Goal: Communication & Community: Connect with others

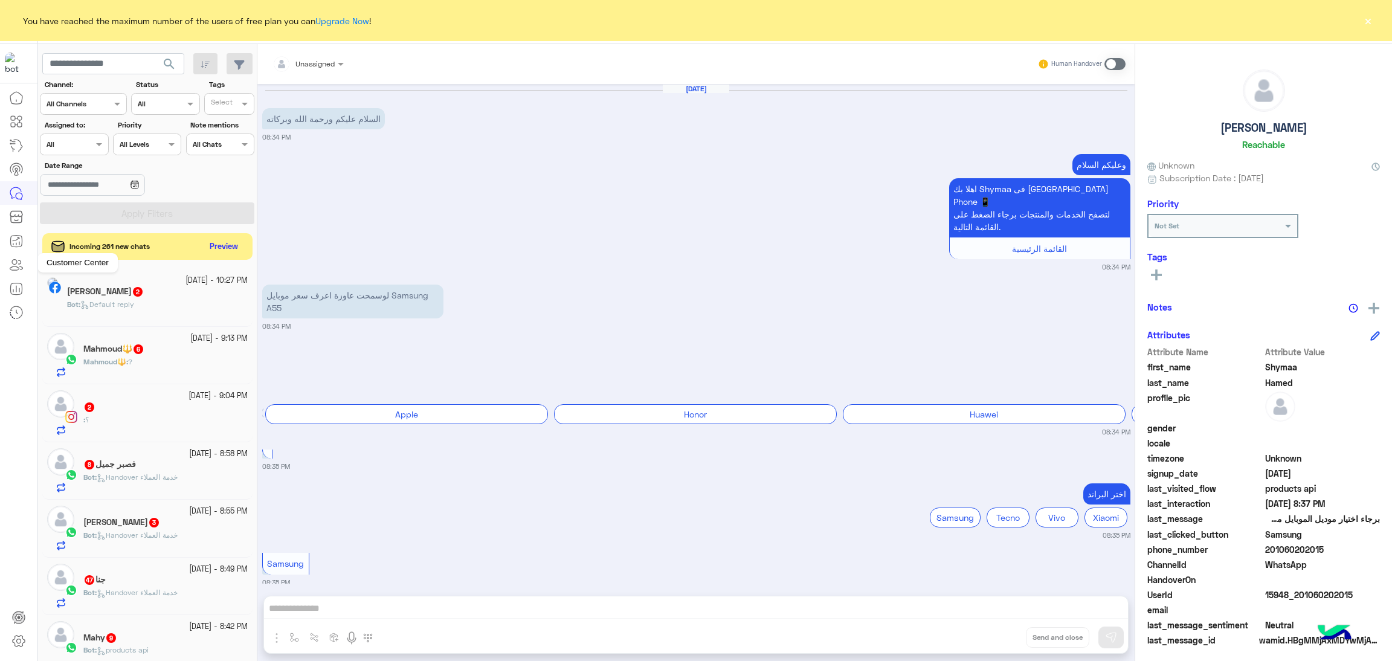
scroll to position [737, 0]
